Goal: Information Seeking & Learning: Compare options

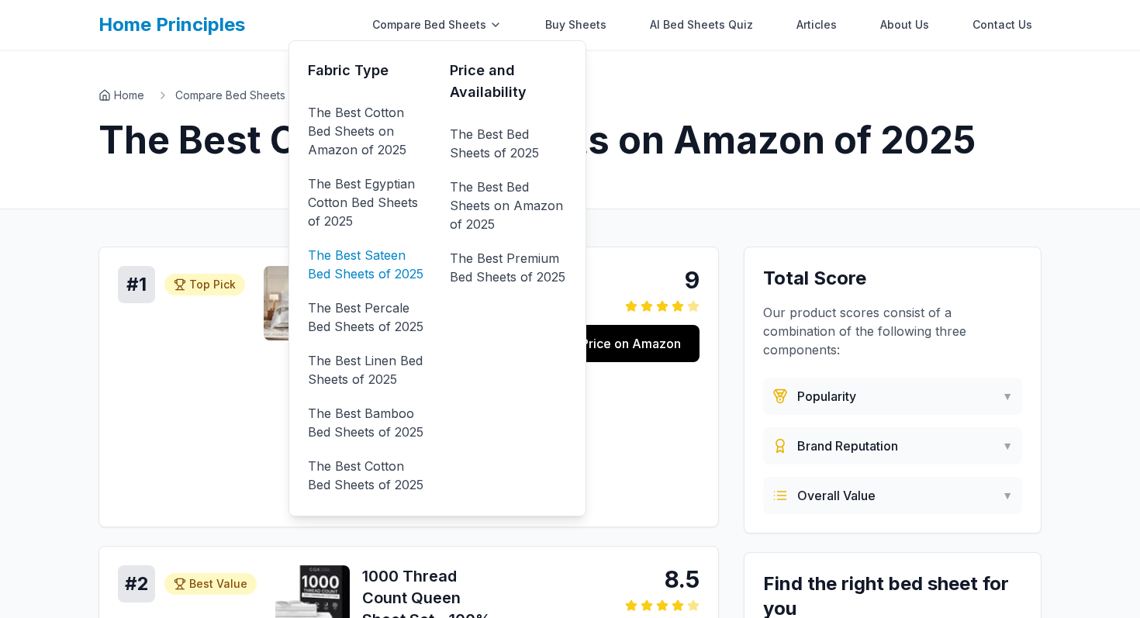
click at [373, 270] on link "The Best Sateen Bed Sheets of 2025" at bounding box center [366, 264] width 117 height 43
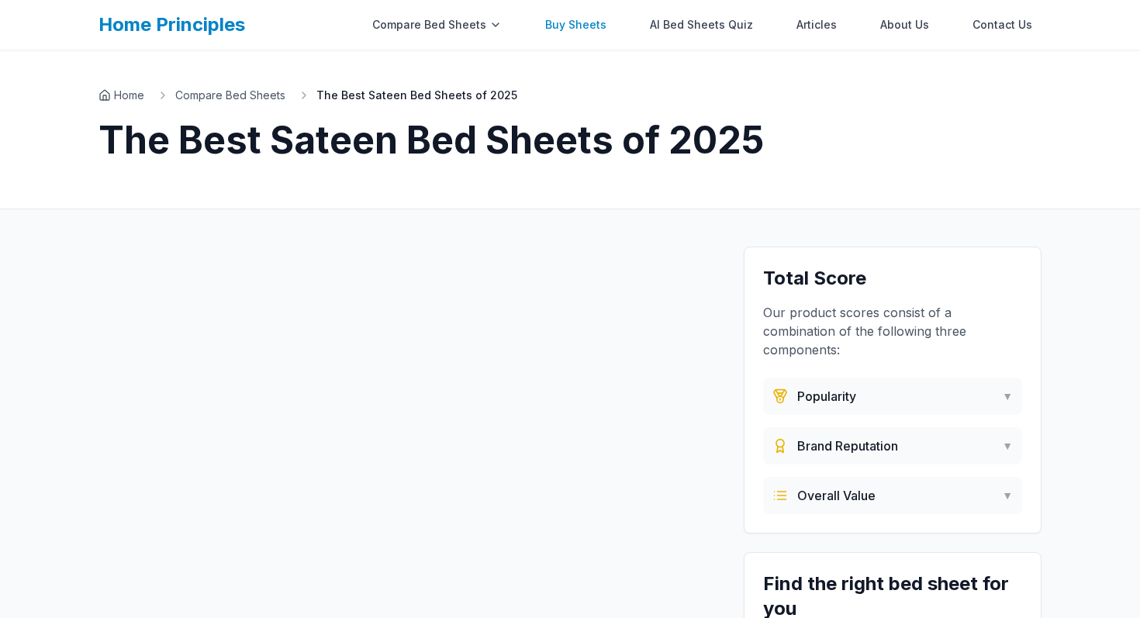
click at [599, 23] on link "Buy Sheets" at bounding box center [576, 24] width 80 height 31
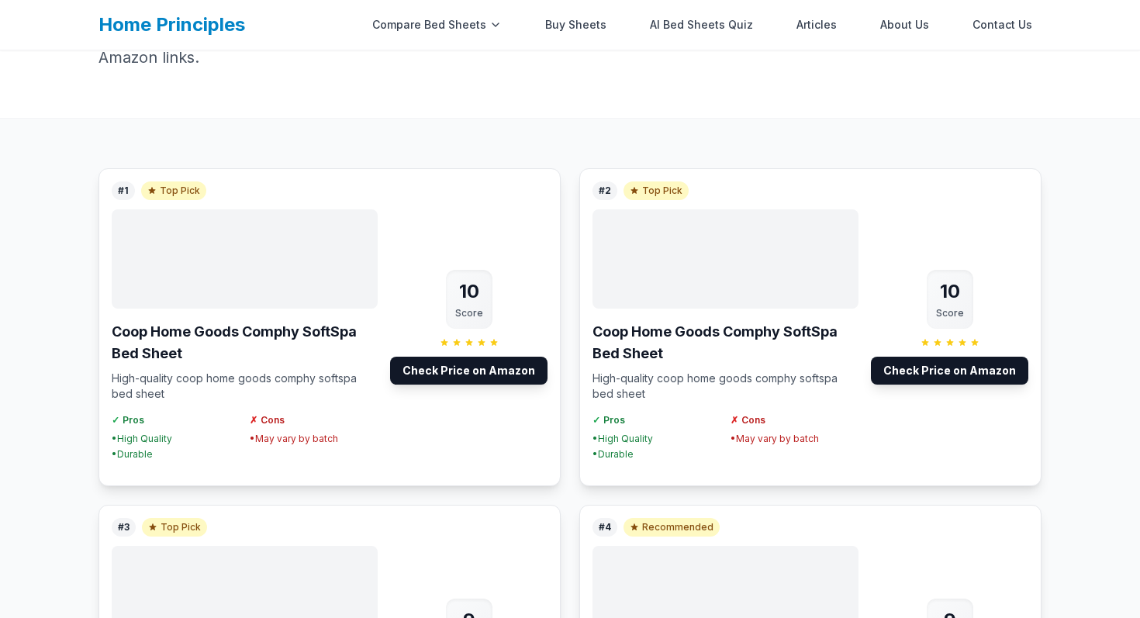
scroll to position [126, 0]
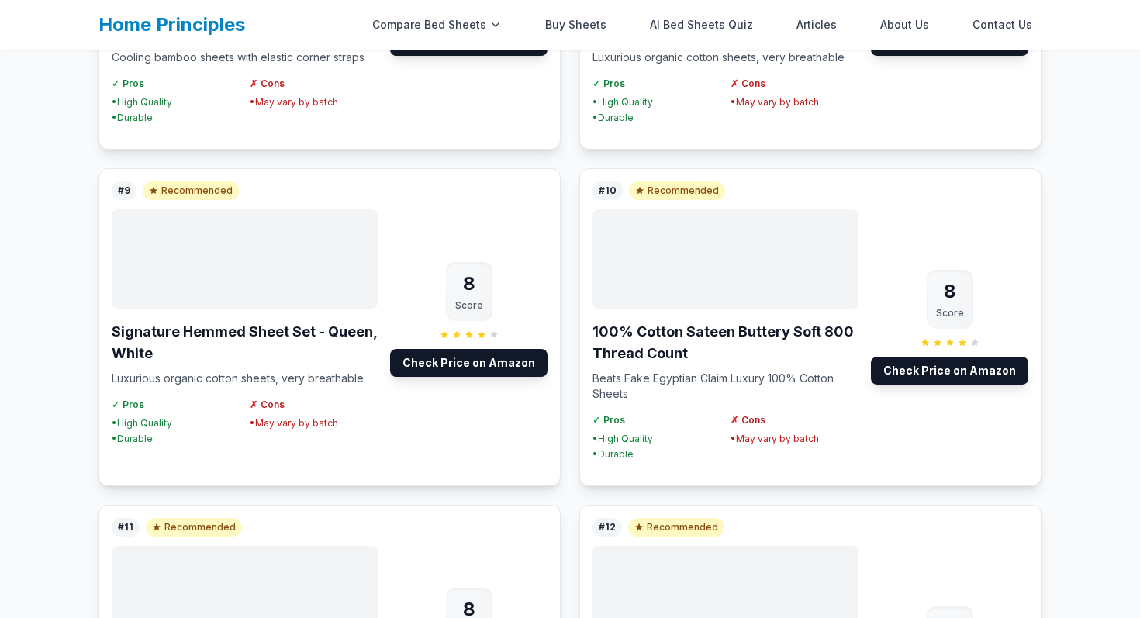
scroll to position [1452, 0]
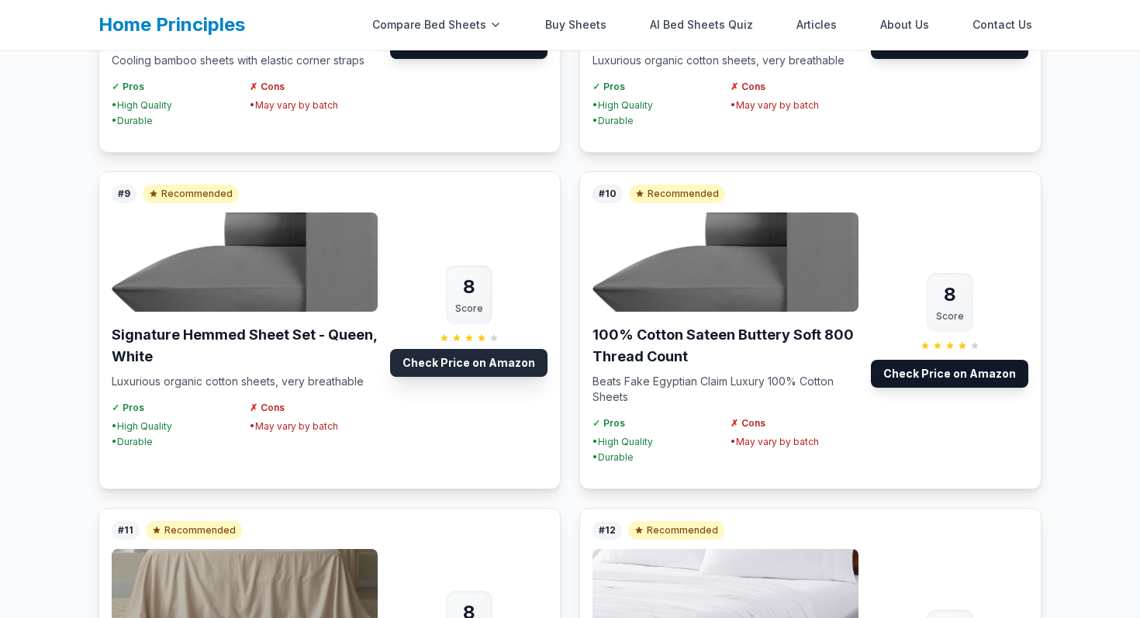
click at [481, 367] on link "Check Price on Amazon" at bounding box center [468, 363] width 157 height 28
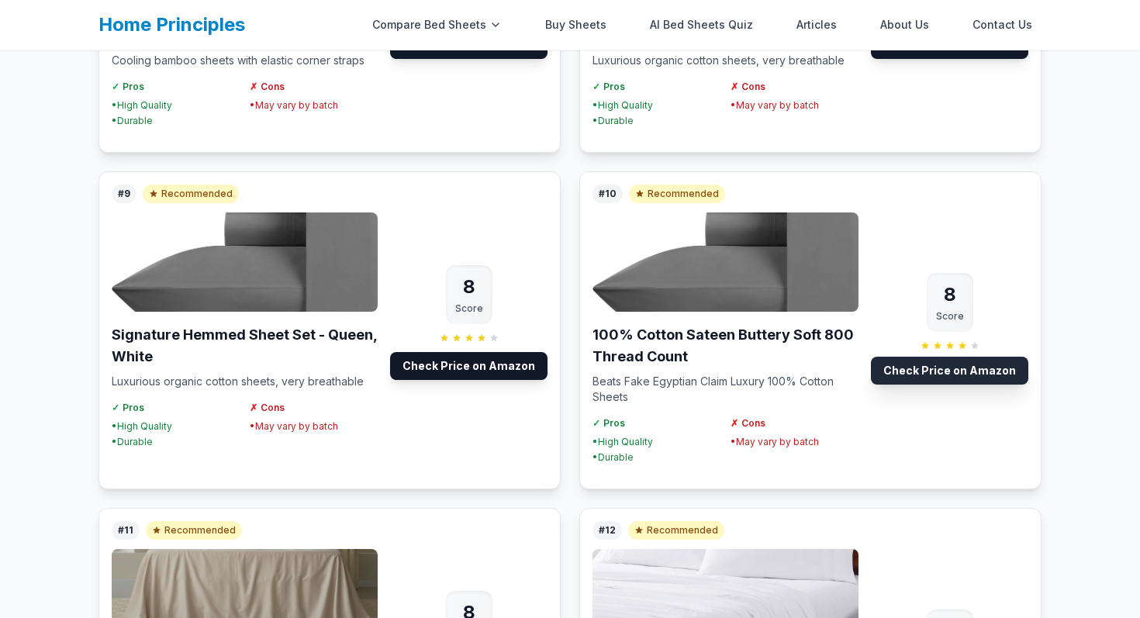
click at [929, 364] on link "Check Price on Amazon" at bounding box center [949, 371] width 157 height 28
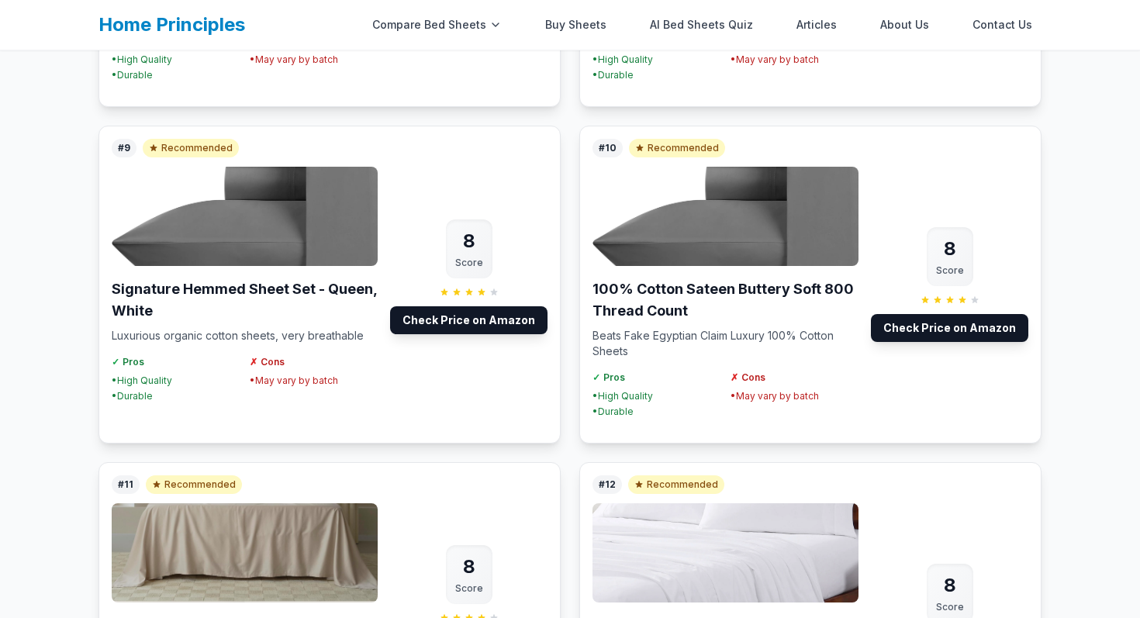
scroll to position [1496, 0]
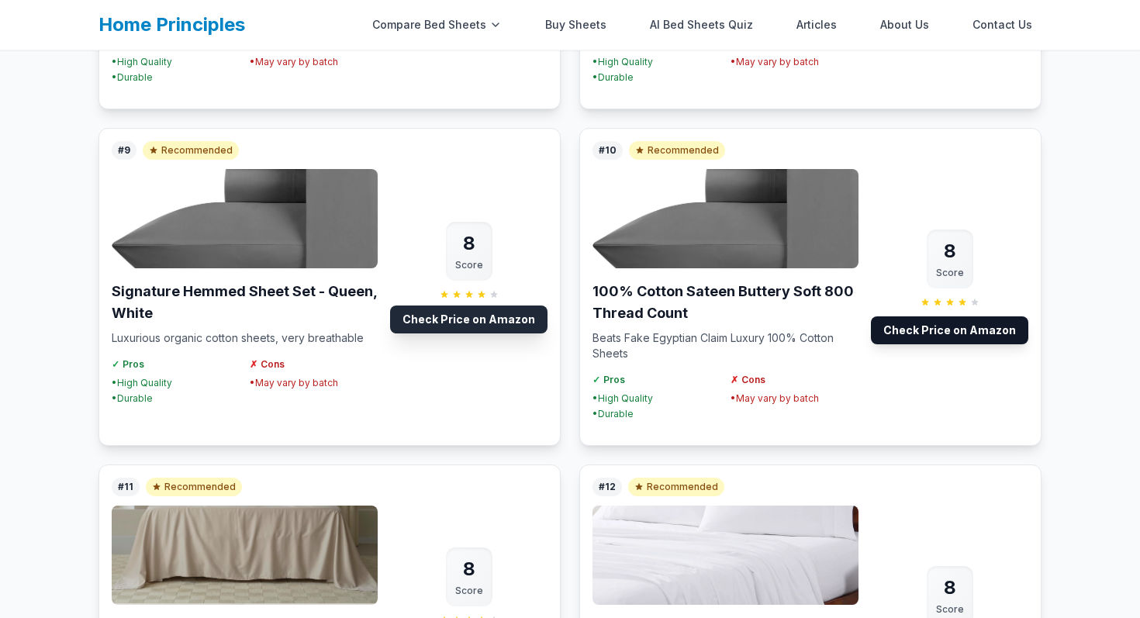
click at [468, 322] on link "Check Price on Amazon" at bounding box center [468, 320] width 157 height 28
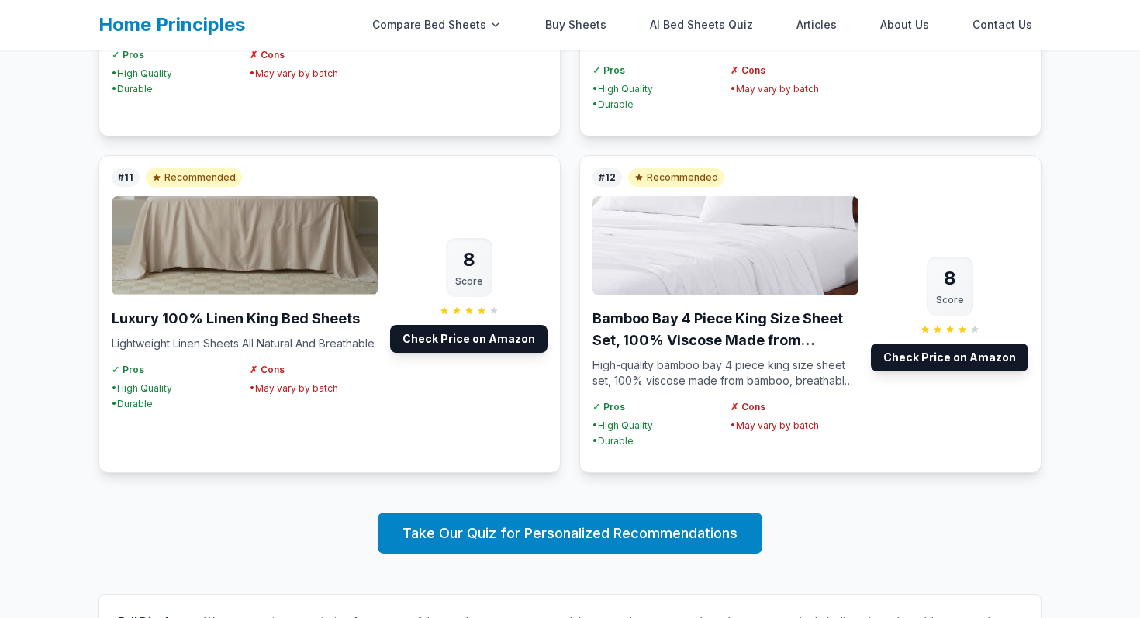
scroll to position [1806, 0]
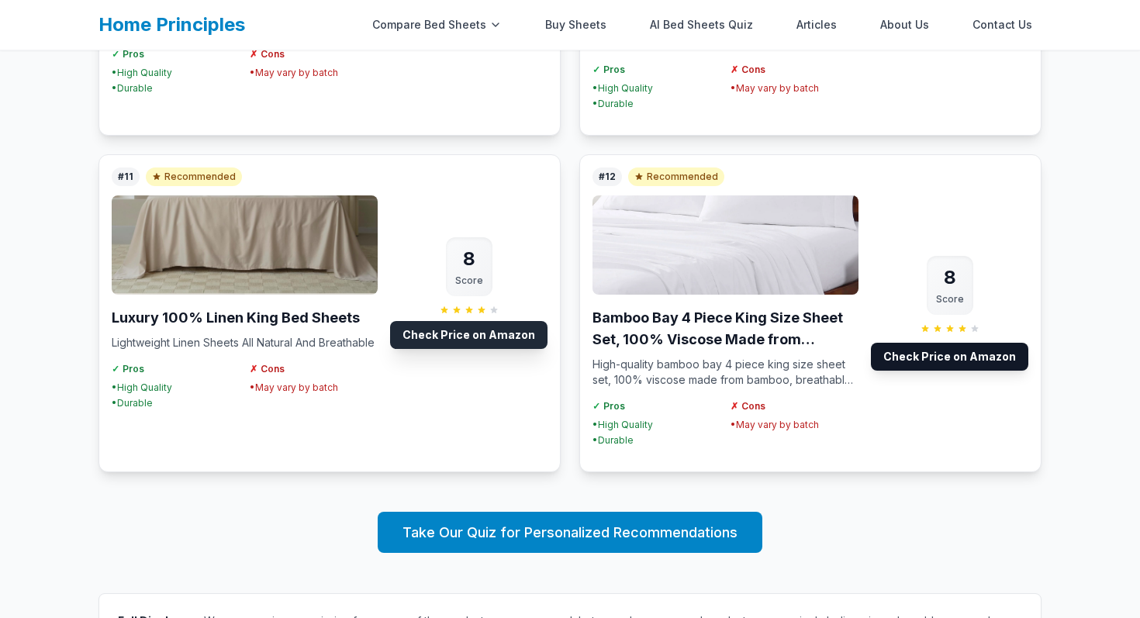
click at [478, 333] on link "Check Price on Amazon" at bounding box center [468, 335] width 157 height 28
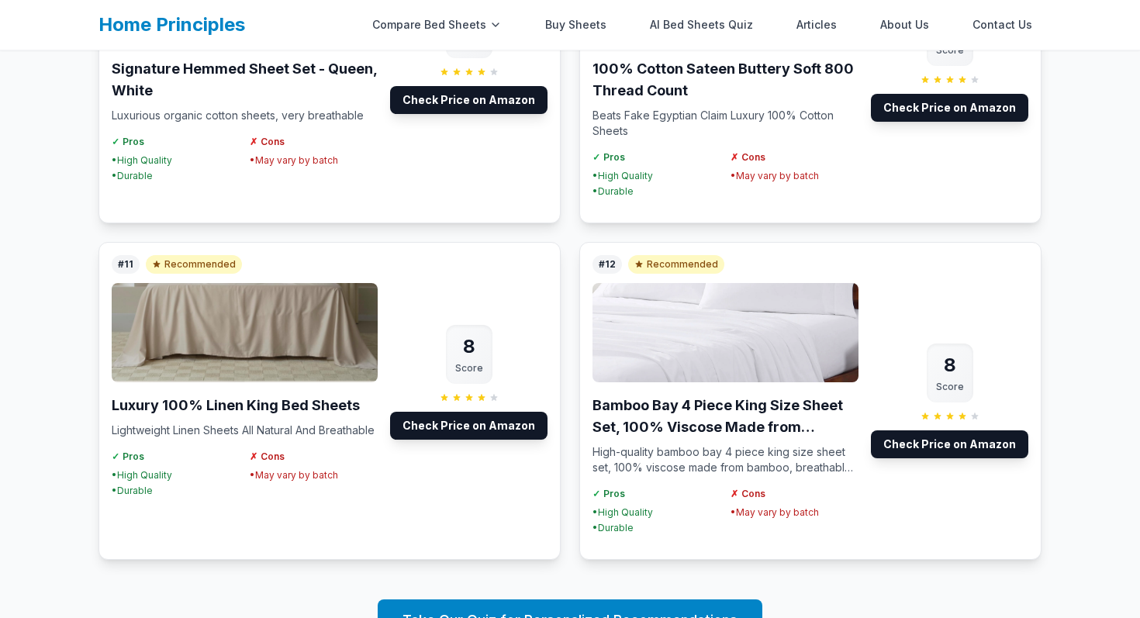
scroll to position [1719, 0]
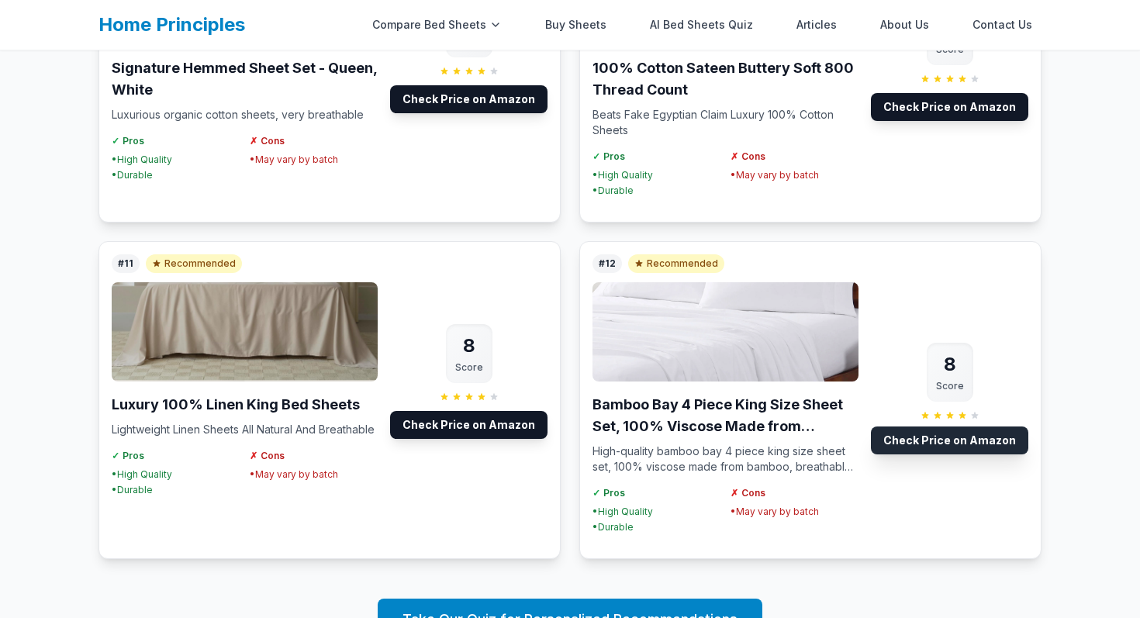
click at [927, 441] on link "Check Price on Amazon" at bounding box center [949, 440] width 157 height 28
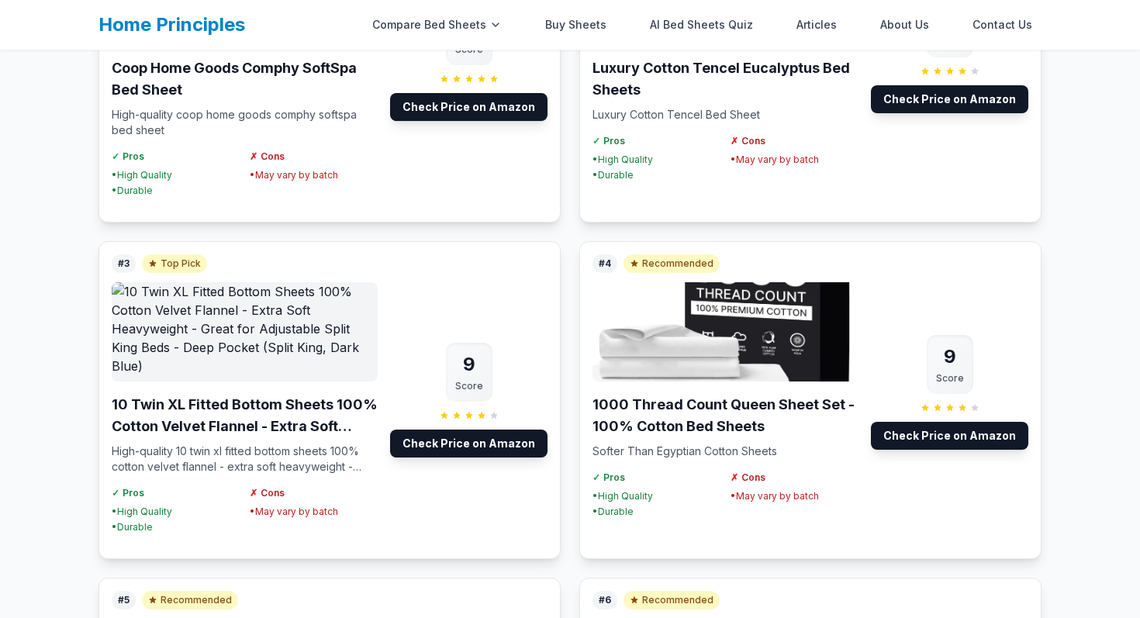
scroll to position [0, 0]
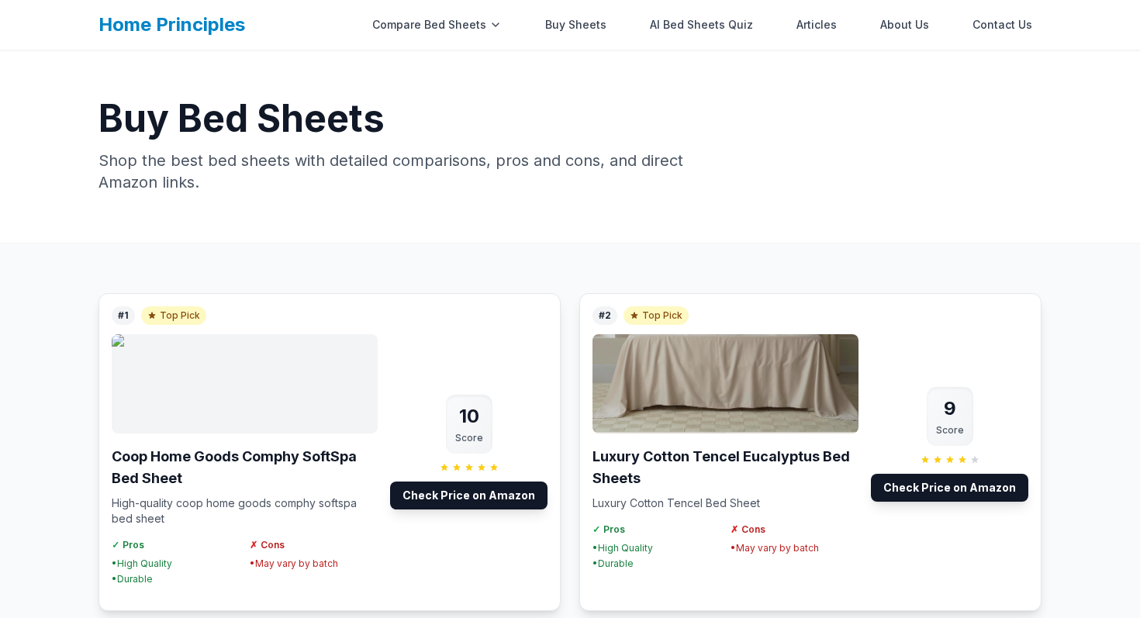
click at [908, 132] on h1 "Buy Bed Sheets" at bounding box center [569, 118] width 943 height 37
click at [881, 148] on div "Buy Bed Sheets Shop the best bed sheets with detailed comparisons, pros and con…" at bounding box center [570, 146] width 993 height 192
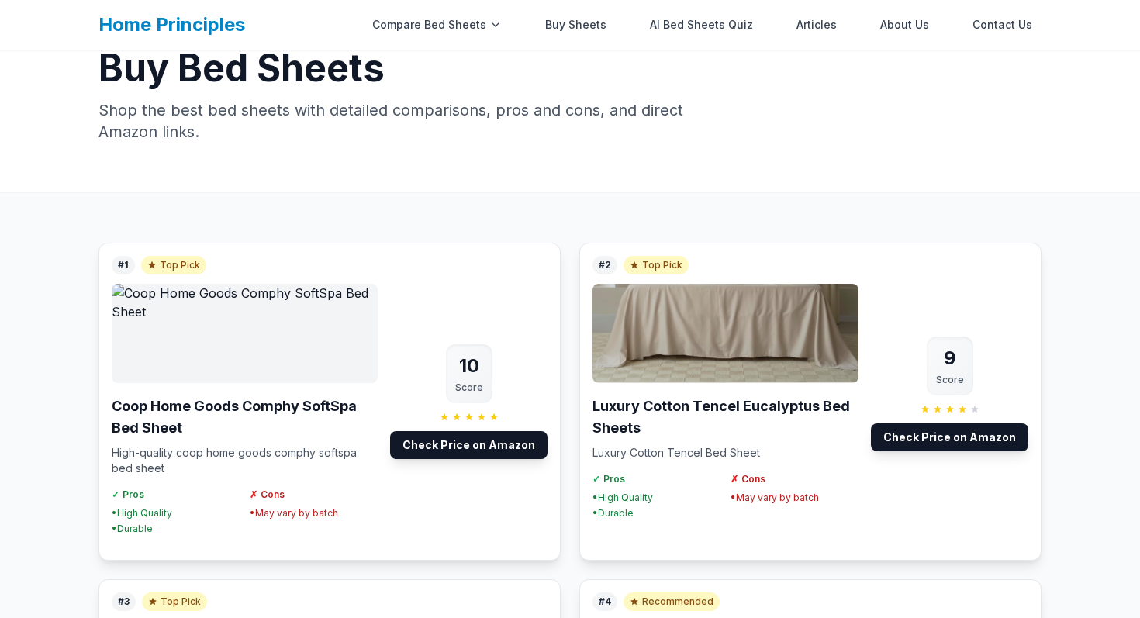
scroll to position [65, 0]
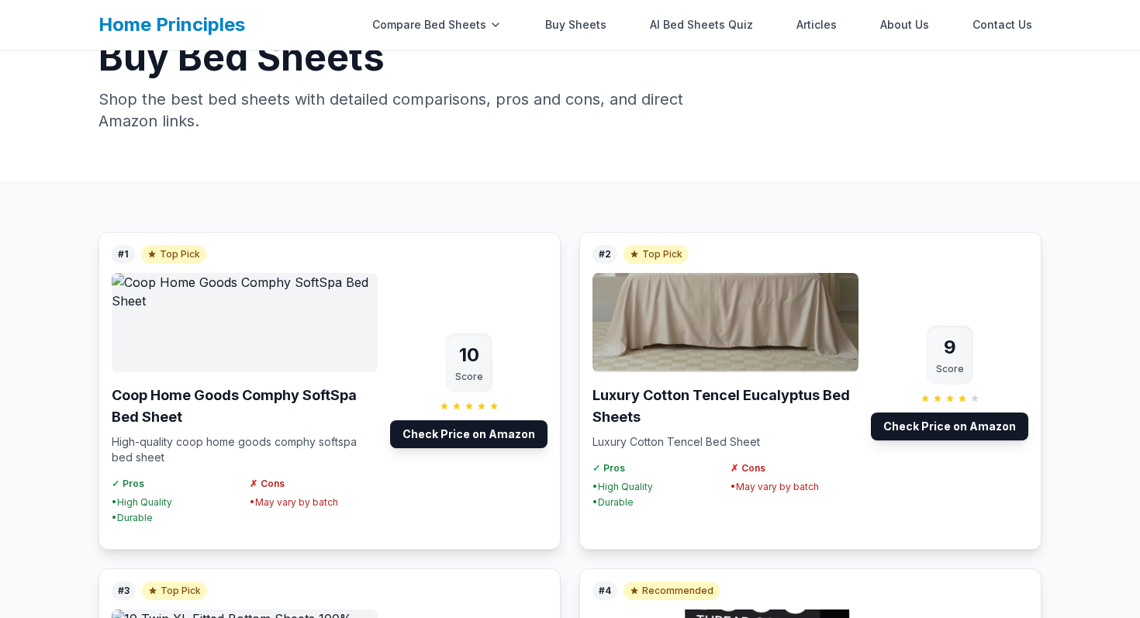
scroll to position [65, 0]
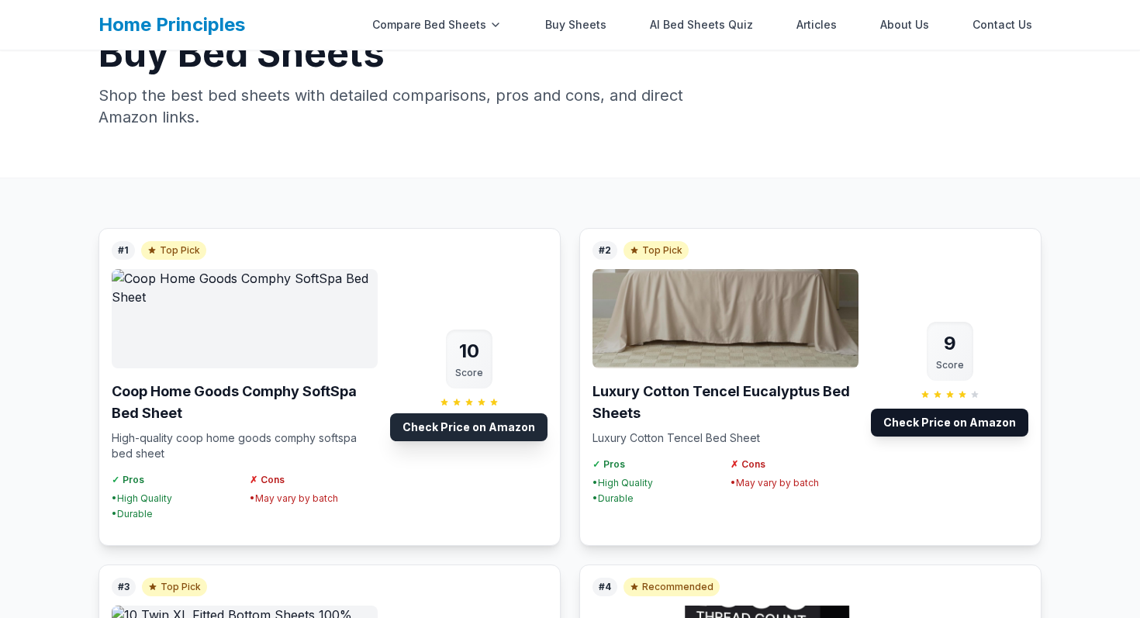
click at [480, 433] on link "Check Price on Amazon" at bounding box center [468, 427] width 157 height 28
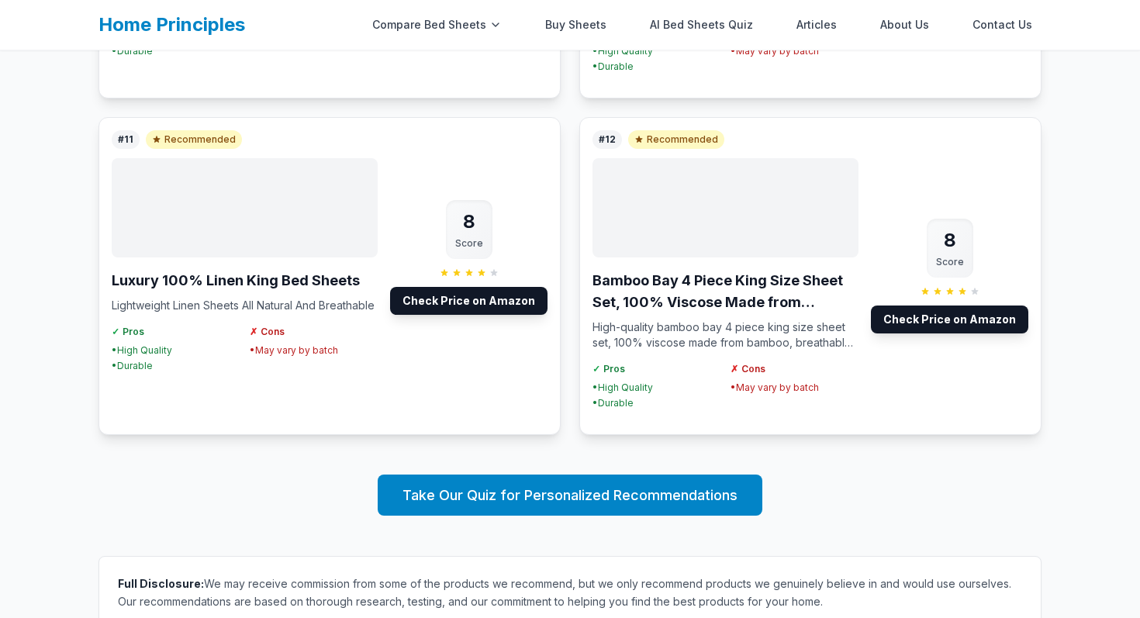
scroll to position [1856, 0]
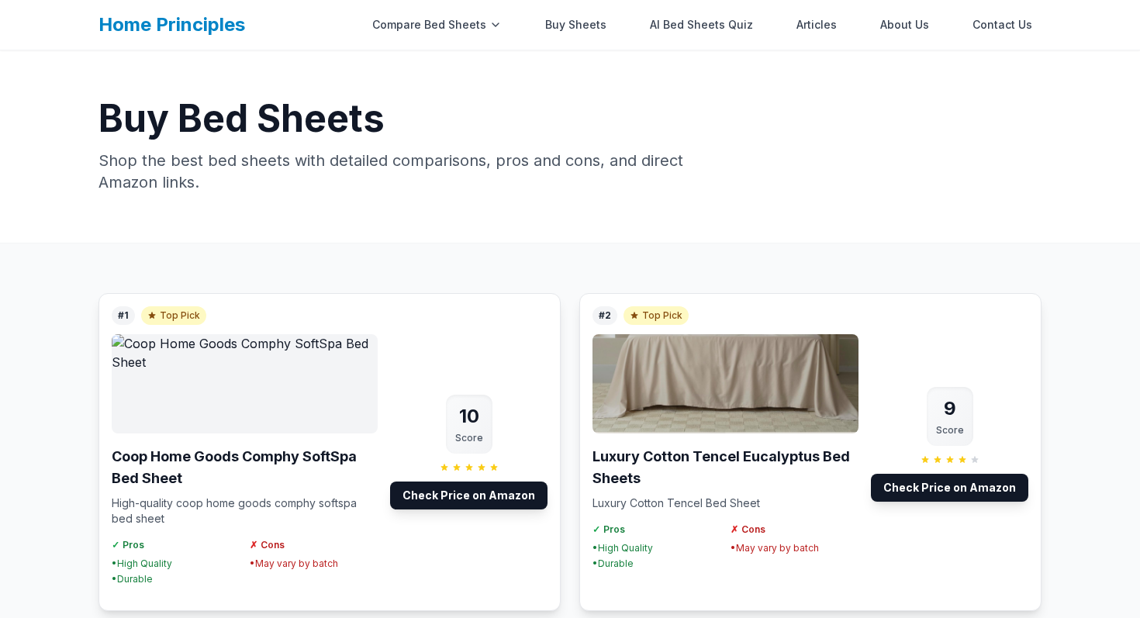
scroll to position [154, 0]
